Goal: Task Accomplishment & Management: Use online tool/utility

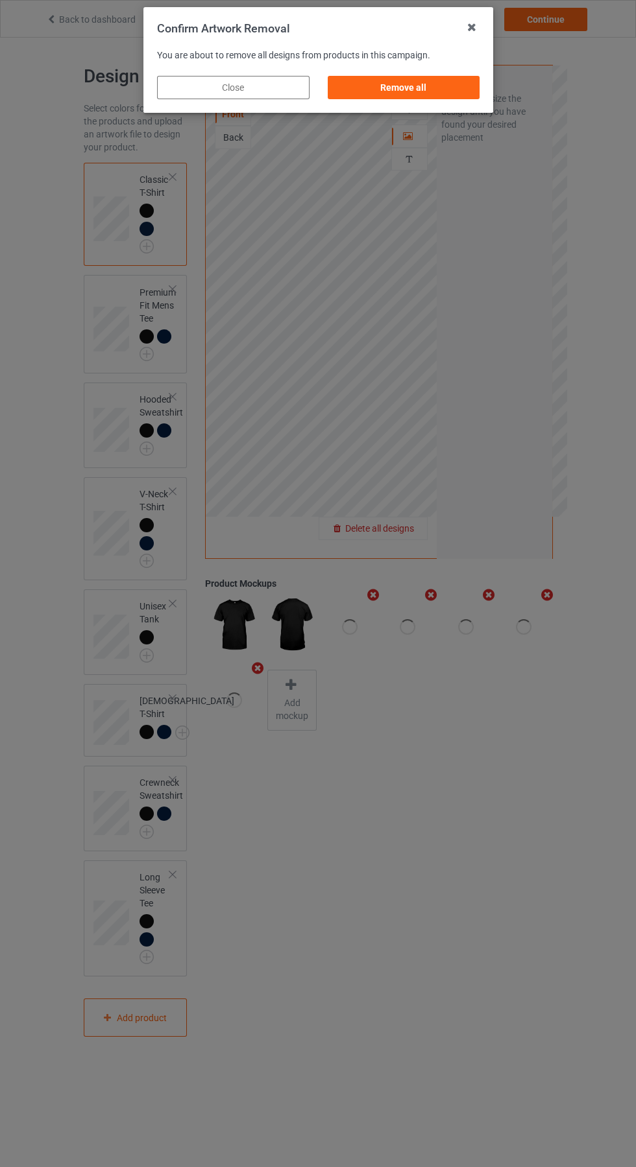
click at [418, 96] on div "Remove all" at bounding box center [403, 87] width 152 height 23
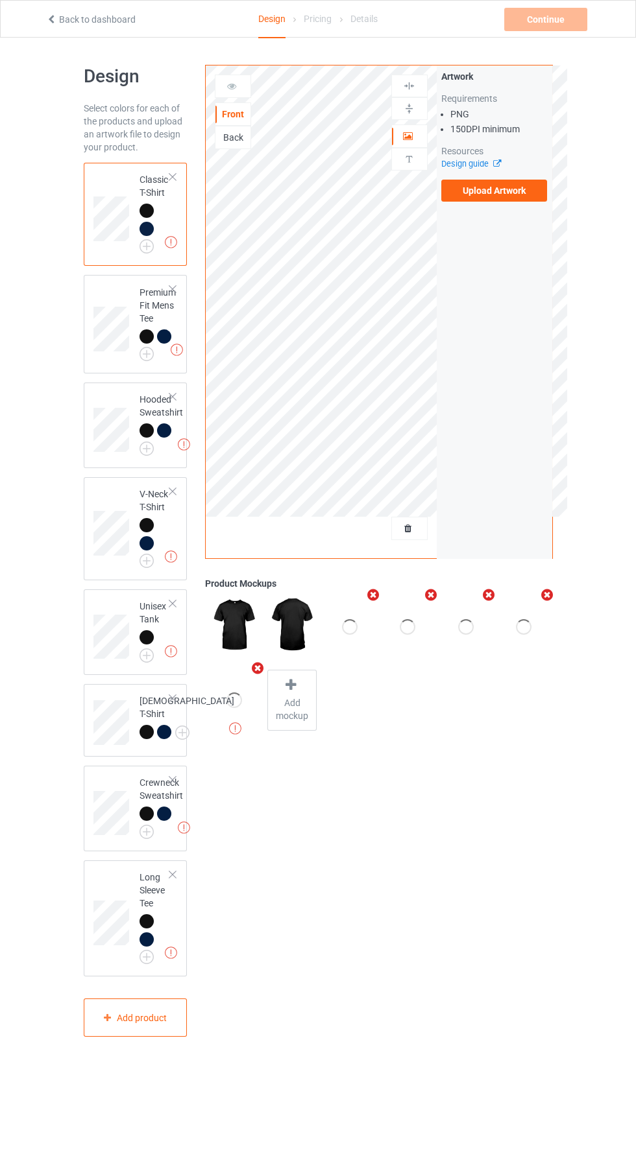
click at [512, 196] on label "Upload Artwork" at bounding box center [494, 191] width 106 height 22
click at [0, 0] on input "Upload Artwork" at bounding box center [0, 0] width 0 height 0
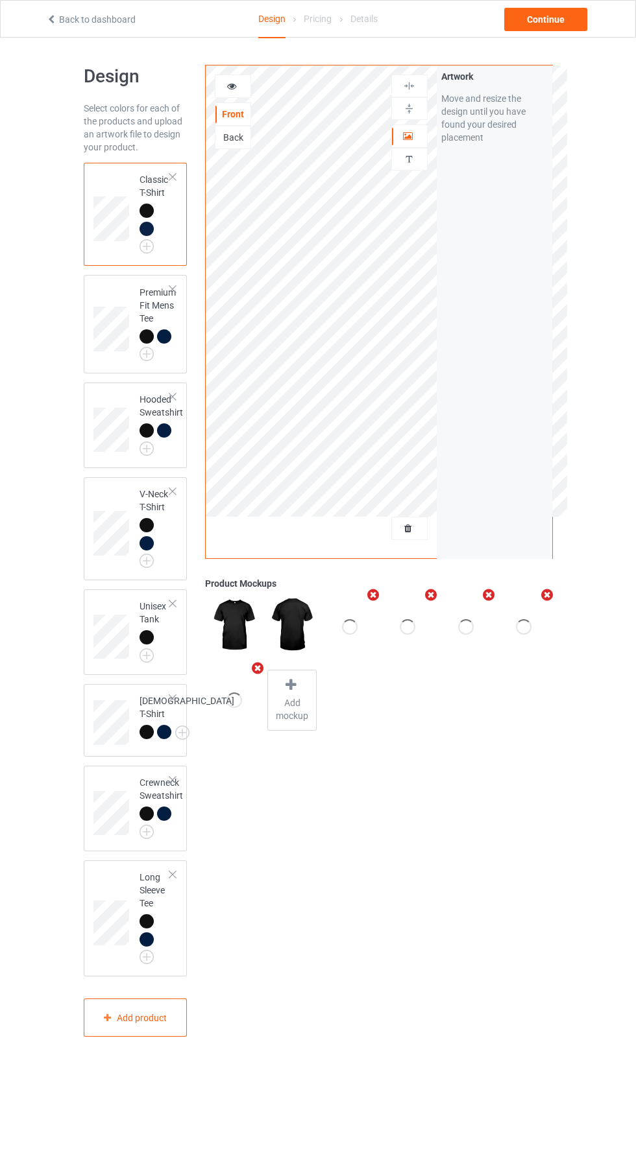
click at [232, 84] on icon at bounding box center [231, 84] width 11 height 9
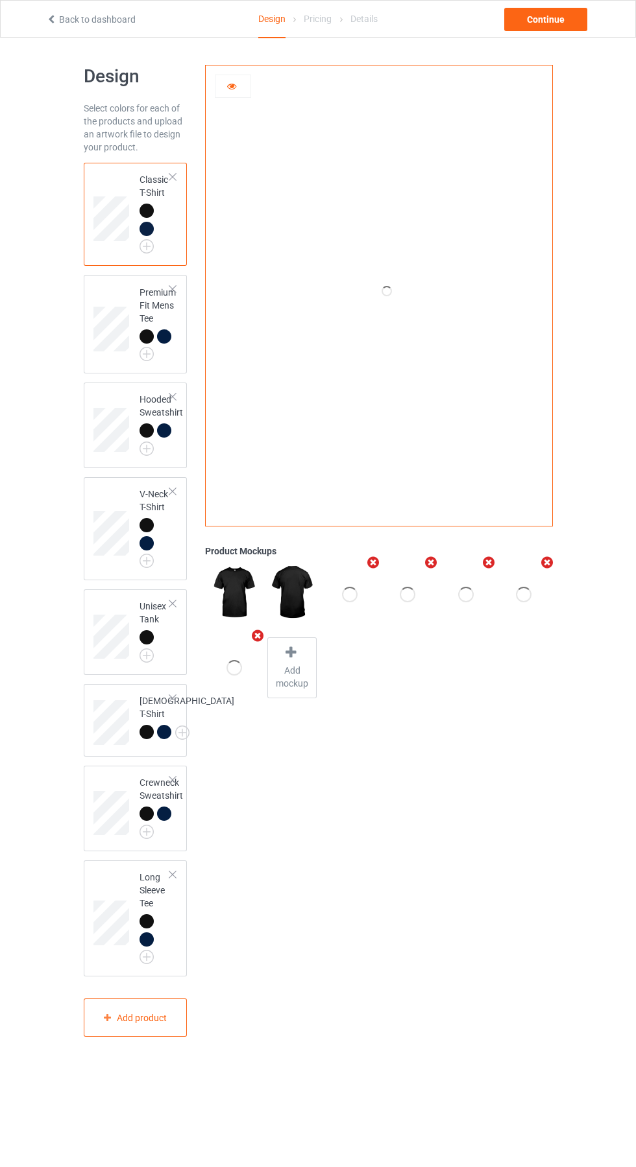
click at [0, 0] on img at bounding box center [0, 0] width 0 height 0
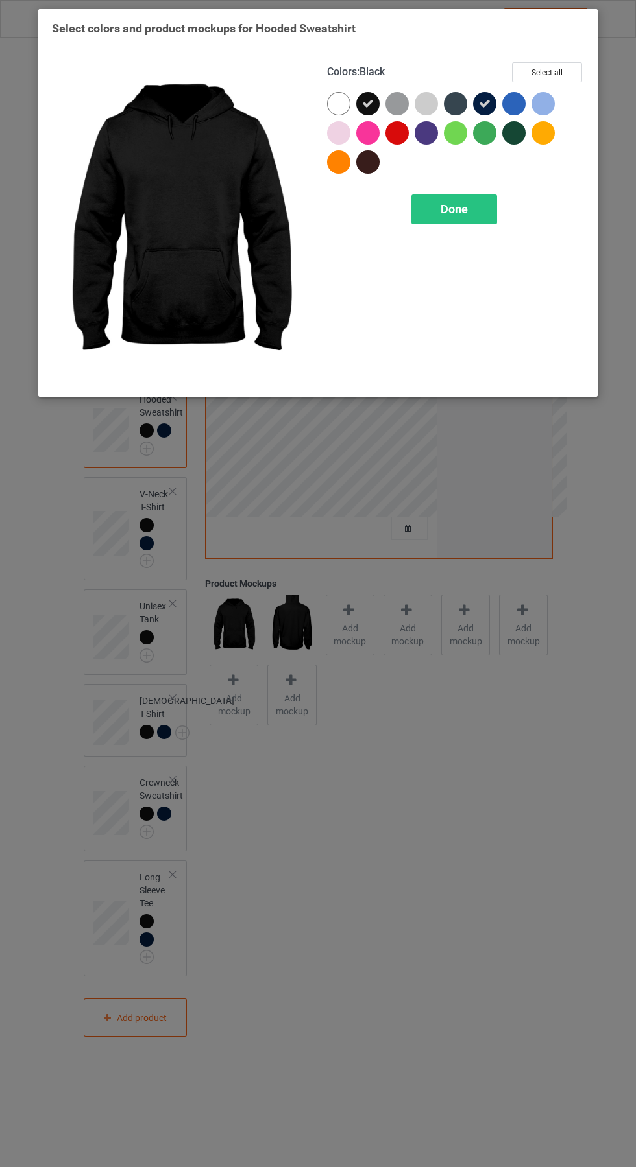
click at [454, 209] on span "Done" at bounding box center [453, 209] width 27 height 14
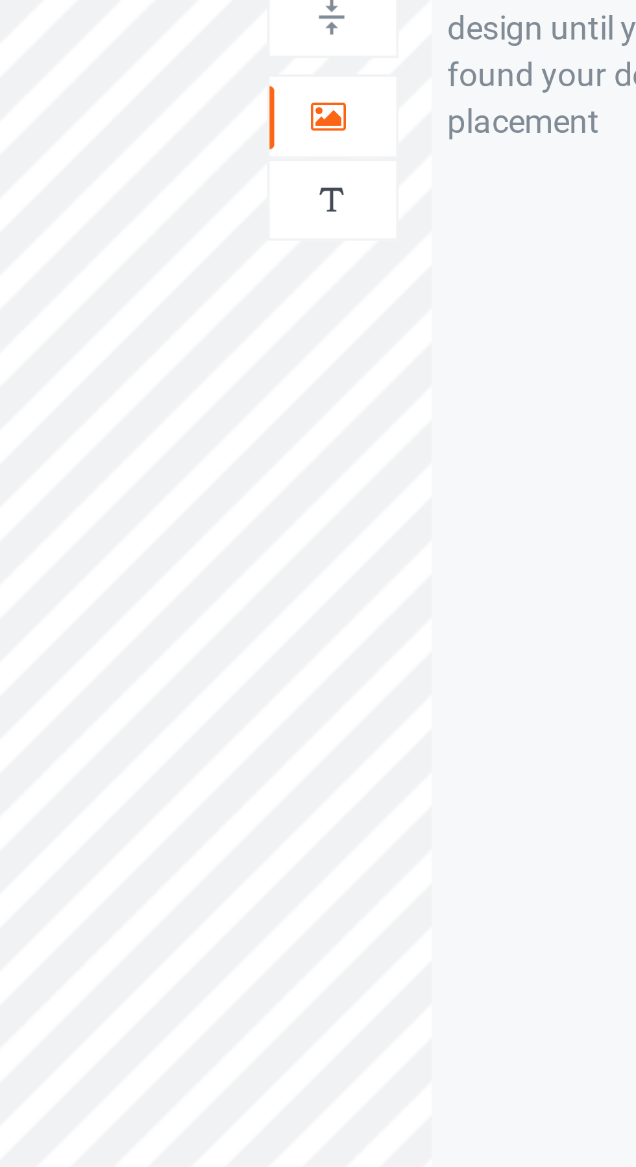
click at [415, 138] on div at bounding box center [409, 136] width 35 height 13
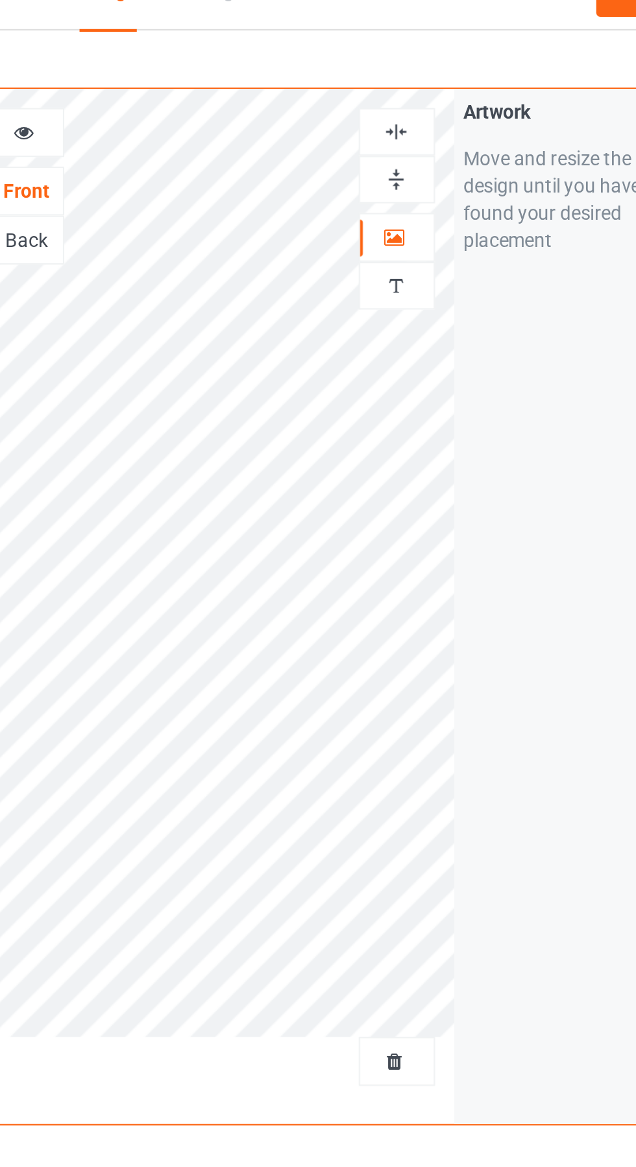
click at [411, 82] on img at bounding box center [409, 86] width 12 height 12
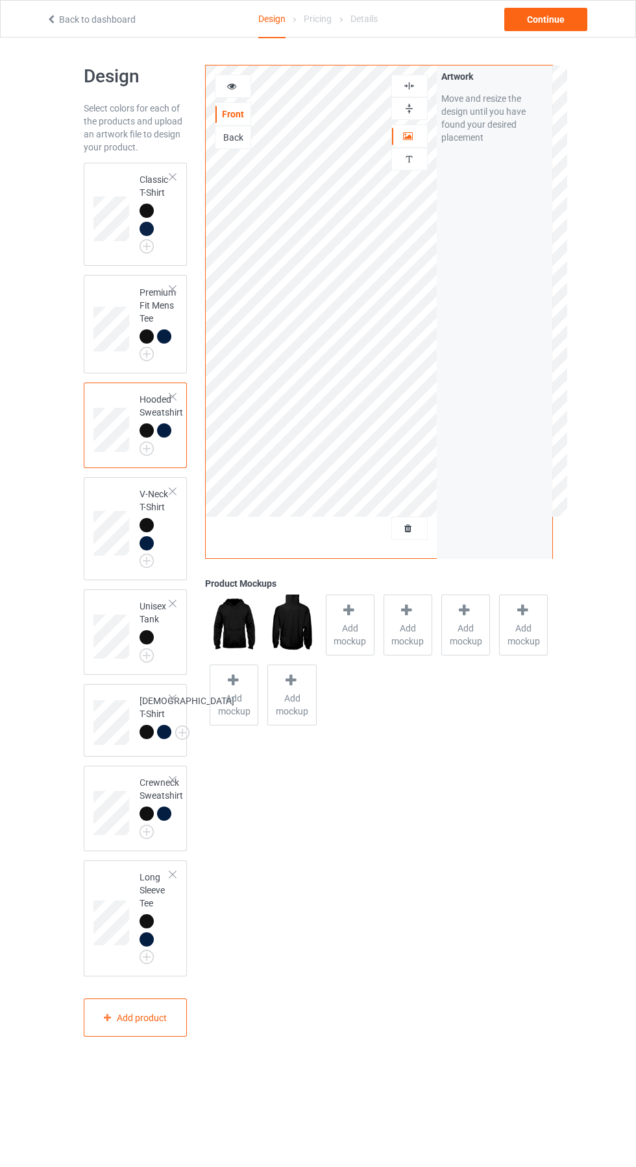
scroll to position [1, 0]
click at [567, 23] on div "Continue" at bounding box center [545, 19] width 83 height 23
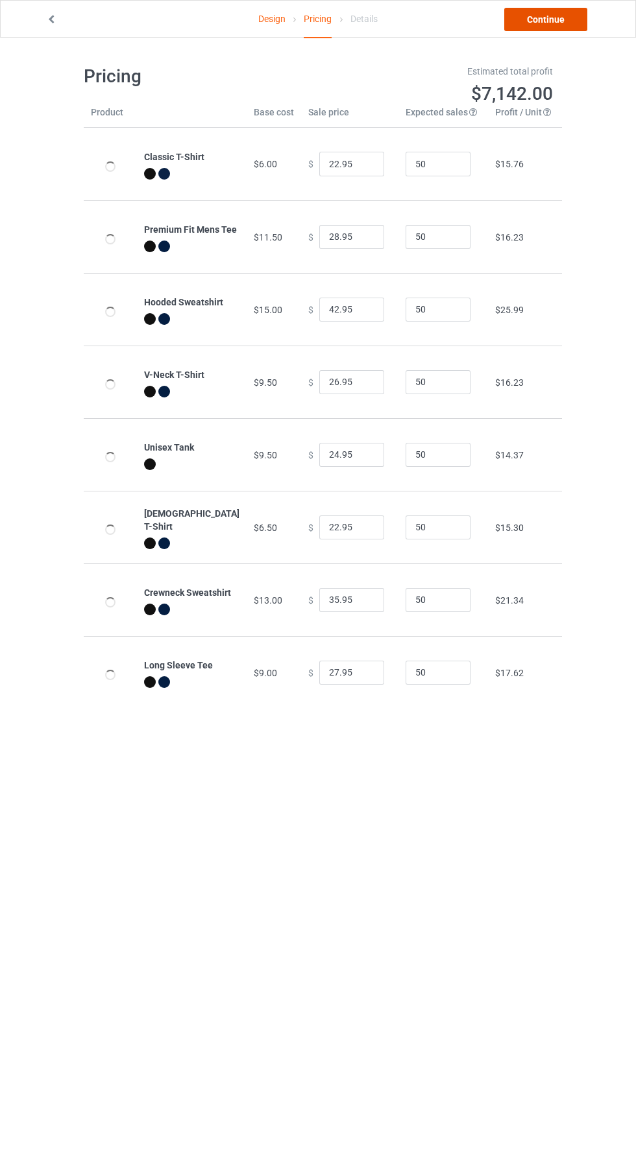
click at [571, 20] on link "Continue" at bounding box center [545, 19] width 83 height 23
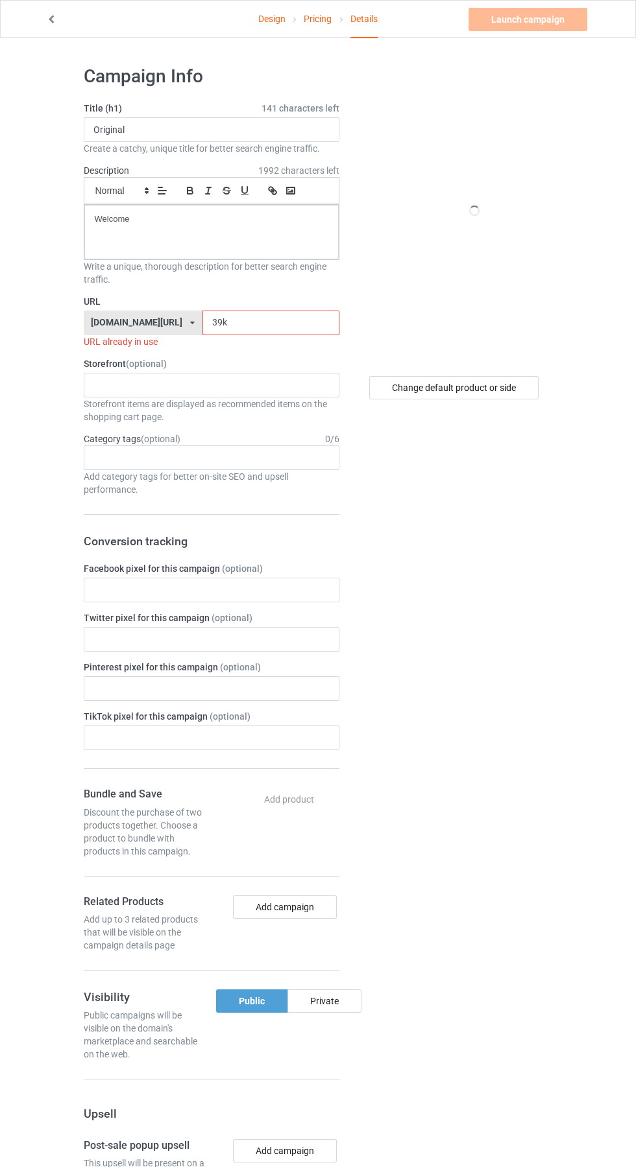
click at [250, 321] on input "39k" at bounding box center [270, 323] width 137 height 25
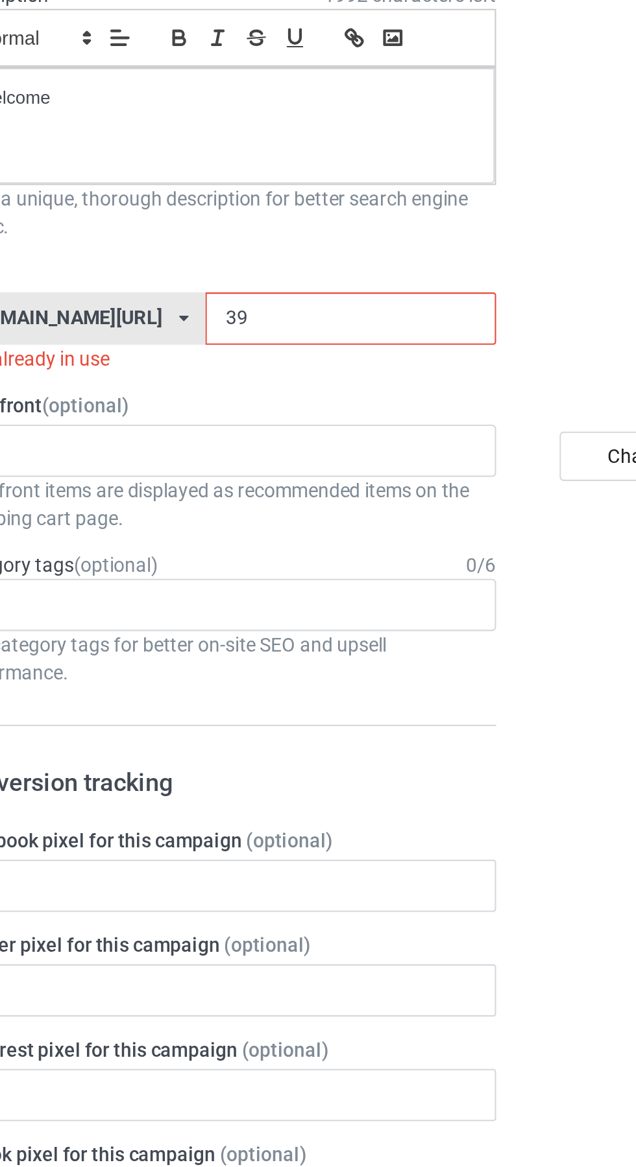
type input "3"
type input "19h"
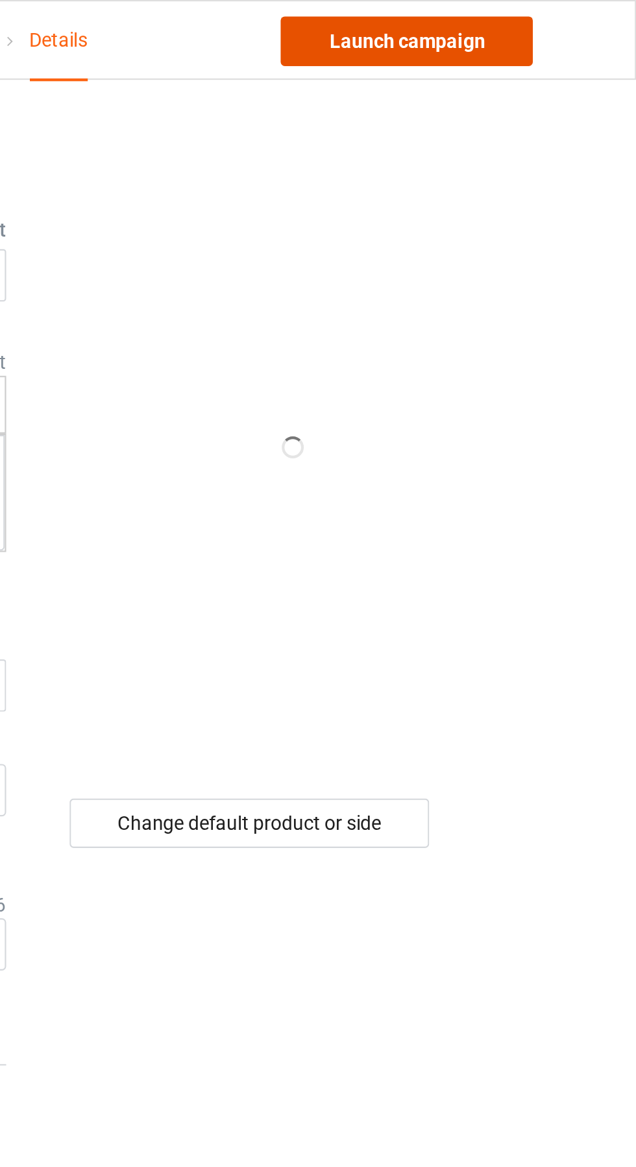
click at [551, 18] on link "Launch campaign" at bounding box center [527, 19] width 119 height 23
